Goal: Information Seeking & Learning: Learn about a topic

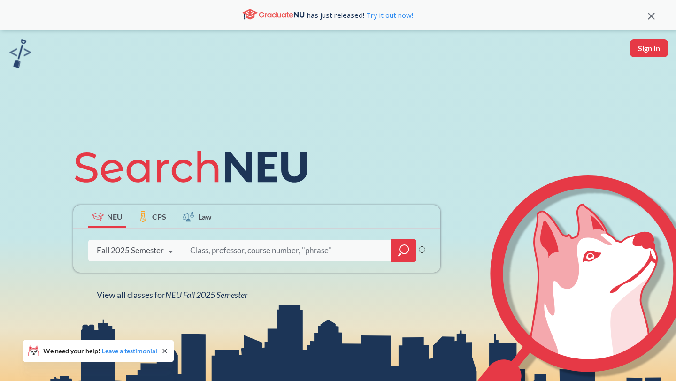
click at [170, 249] on icon at bounding box center [171, 252] width 18 height 26
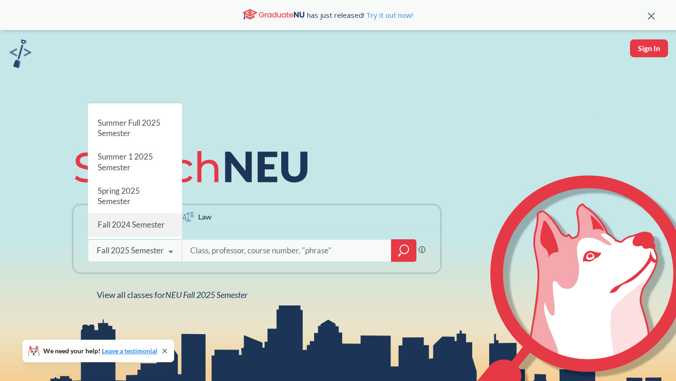
scroll to position [40, 0]
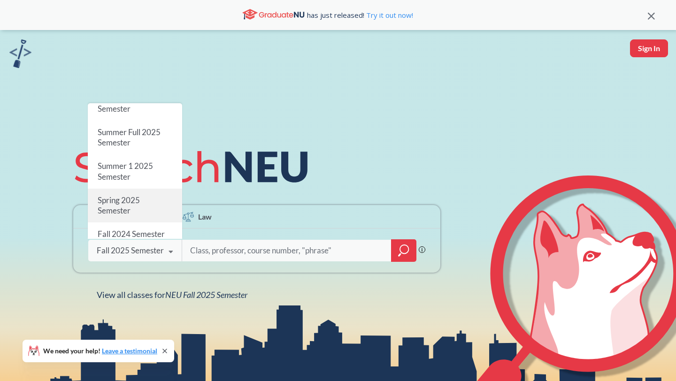
click at [154, 214] on div "Spring 2025 Semester" at bounding box center [135, 206] width 94 height 34
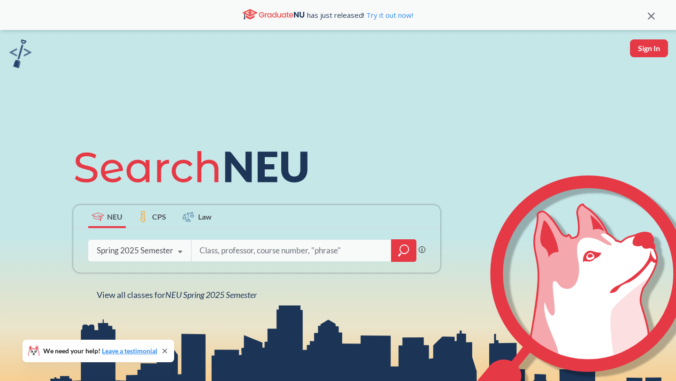
click at [243, 252] on input "search" at bounding box center [292, 251] width 186 height 20
paste input "BIOE 5115"
type input "BIOE 5115"
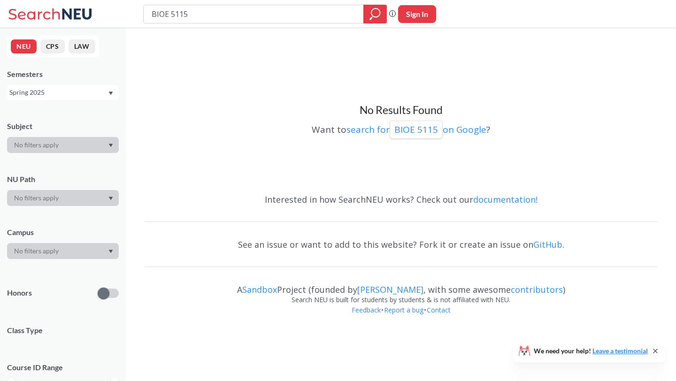
click at [83, 101] on div "NEU CPS LAW Semesters Spring 2025 Subject NU Path Campus Honors Class Type Cour…" at bounding box center [63, 204] width 126 height 353
click at [73, 95] on div "Spring 2025" at bounding box center [58, 92] width 98 height 10
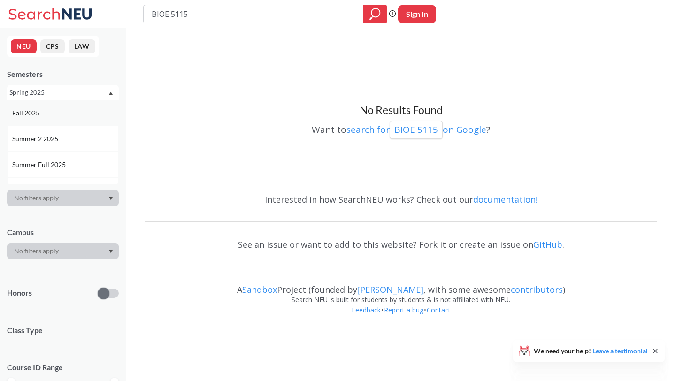
click at [82, 113] on div "Fall 2025" at bounding box center [65, 113] width 106 height 10
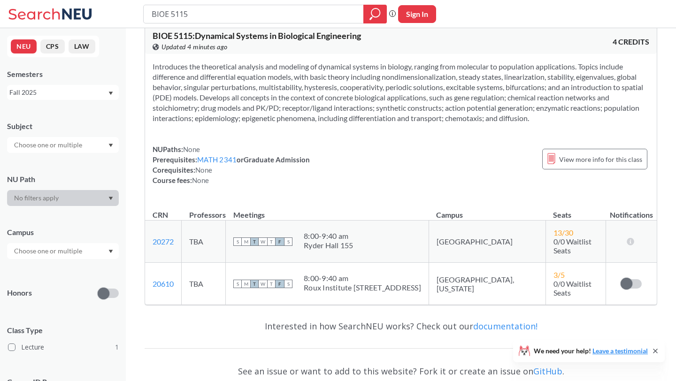
scroll to position [16, 0]
click at [72, 94] on div "Fall 2025" at bounding box center [58, 92] width 98 height 10
click at [70, 144] on div "Fall 2024" at bounding box center [65, 149] width 106 height 10
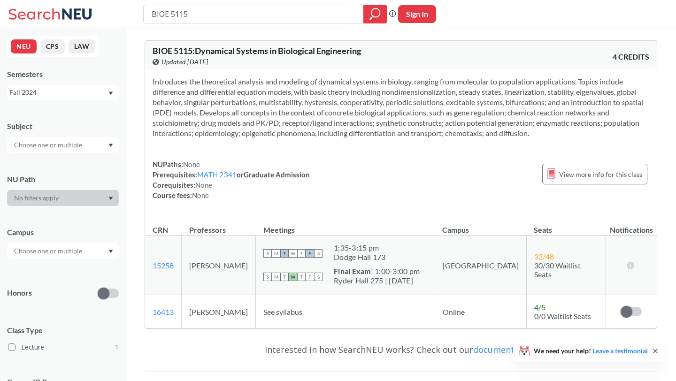
click at [78, 98] on div "Fall 2024" at bounding box center [63, 92] width 112 height 15
click at [62, 128] on div "Spring 2024" at bounding box center [65, 128] width 106 height 10
